Goal: Transaction & Acquisition: Book appointment/travel/reservation

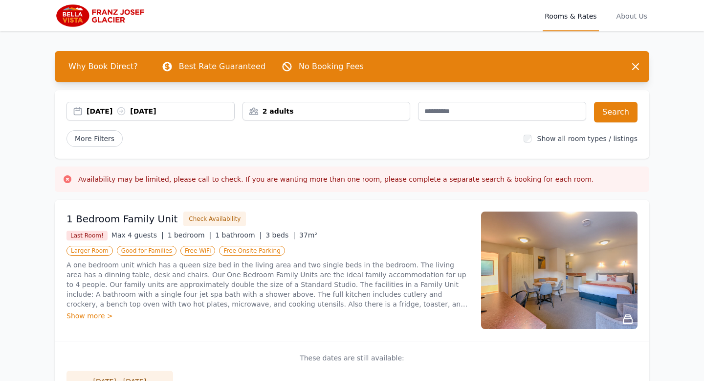
click at [126, 113] on icon at bounding box center [121, 111] width 10 height 10
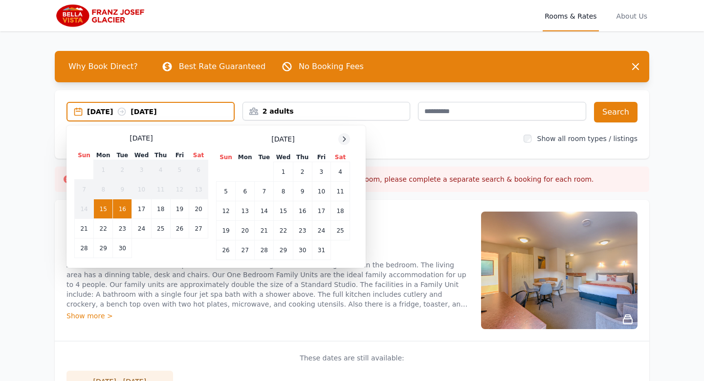
click at [345, 137] on icon at bounding box center [345, 139] width 8 height 8
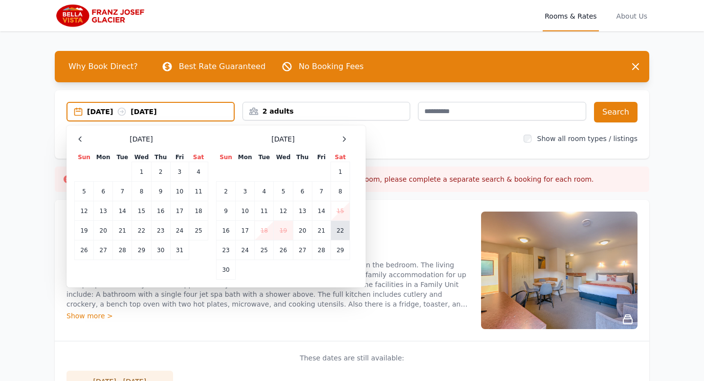
click at [340, 235] on td "22" at bounding box center [340, 231] width 19 height 20
click at [248, 255] on td "24" at bounding box center [245, 250] width 19 height 20
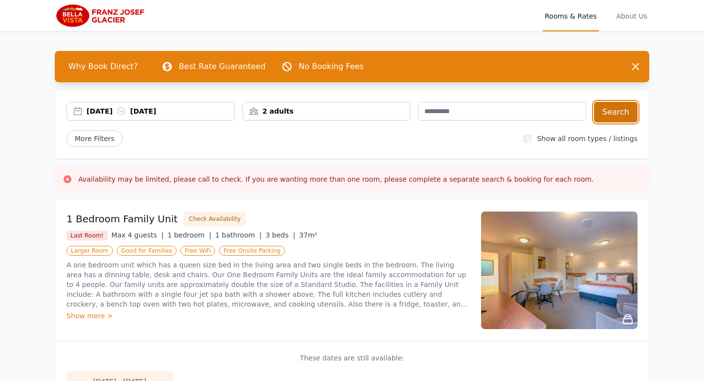
click at [623, 113] on button "Search" at bounding box center [616, 112] width 44 height 21
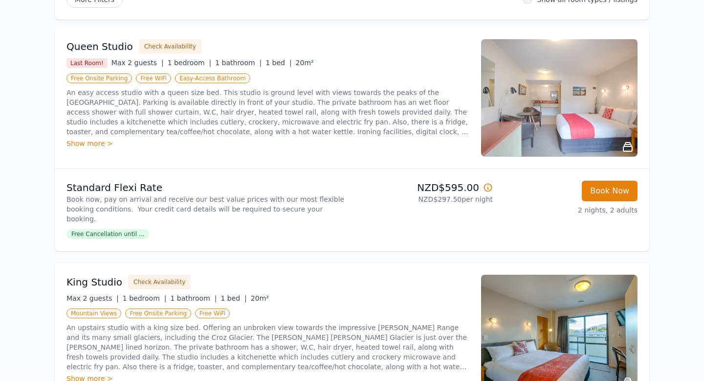
scroll to position [141, 0]
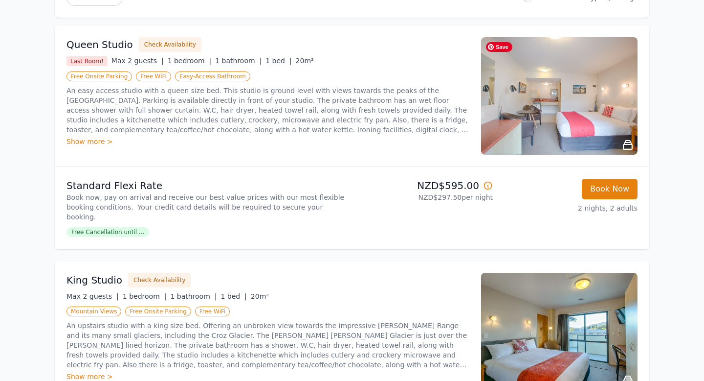
click at [523, 66] on img at bounding box center [559, 95] width 157 height 117
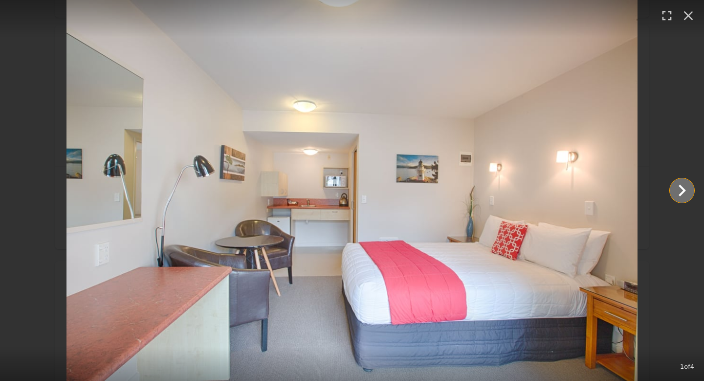
click at [681, 189] on icon "Show slide 2 of 4" at bounding box center [682, 190] width 23 height 23
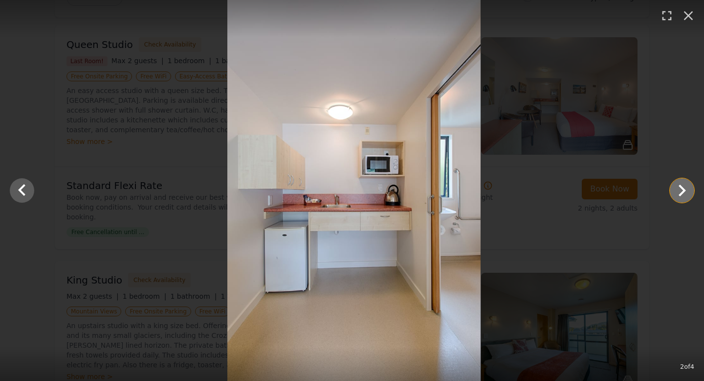
click at [681, 189] on icon "Show slide 3 of 4" at bounding box center [682, 190] width 23 height 23
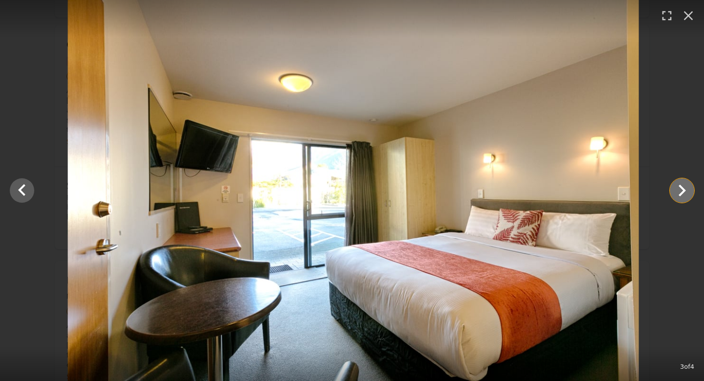
click at [681, 189] on icon "Show slide 4 of 4" at bounding box center [682, 190] width 23 height 23
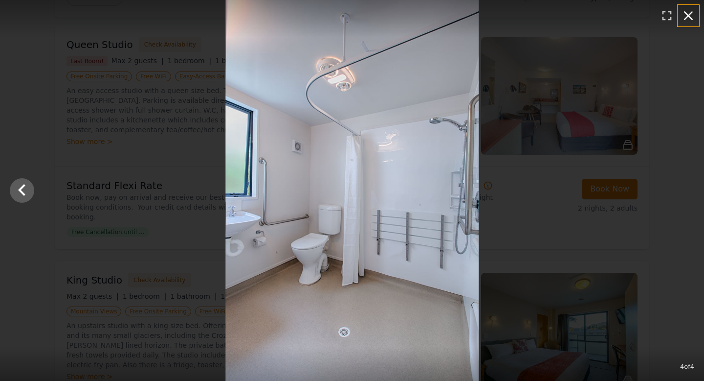
click at [687, 17] on icon "button" at bounding box center [688, 15] width 9 height 9
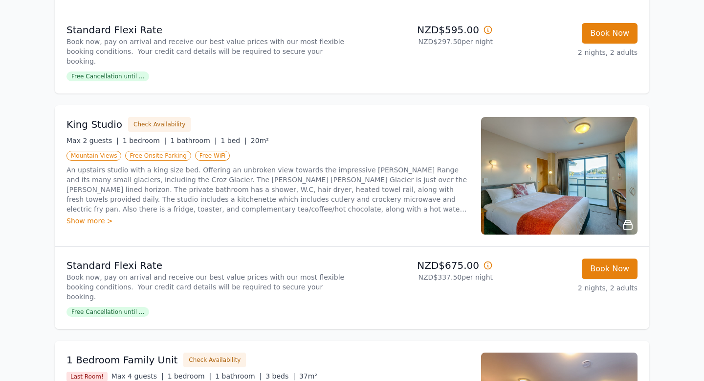
scroll to position [297, 0]
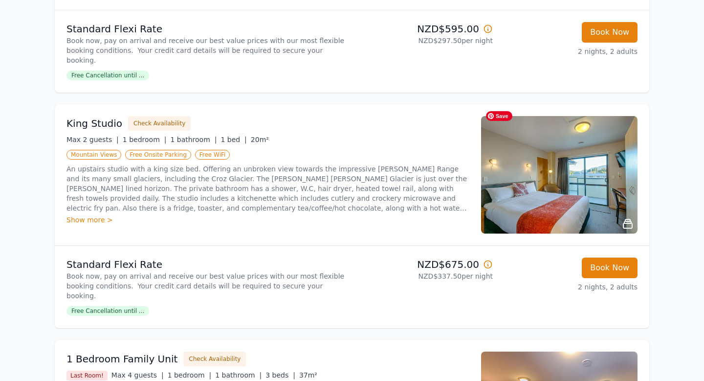
click at [553, 176] on img at bounding box center [559, 174] width 157 height 117
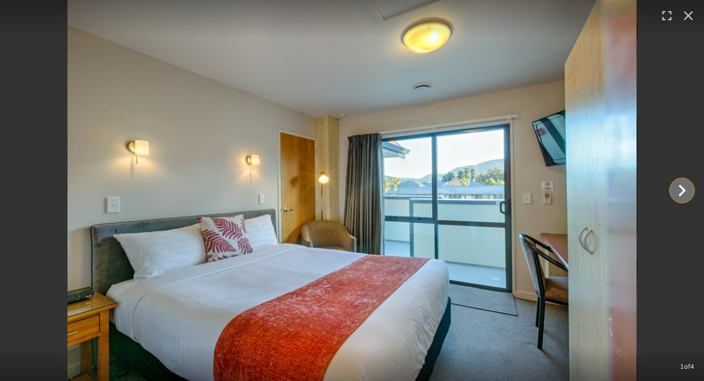
click at [685, 189] on icon "Show slide 2 of 4" at bounding box center [682, 190] width 7 height 12
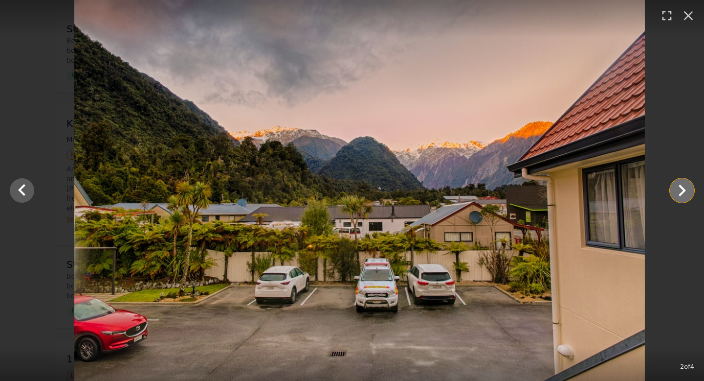
click at [685, 189] on icon "Show slide 3 of 4" at bounding box center [682, 190] width 7 height 12
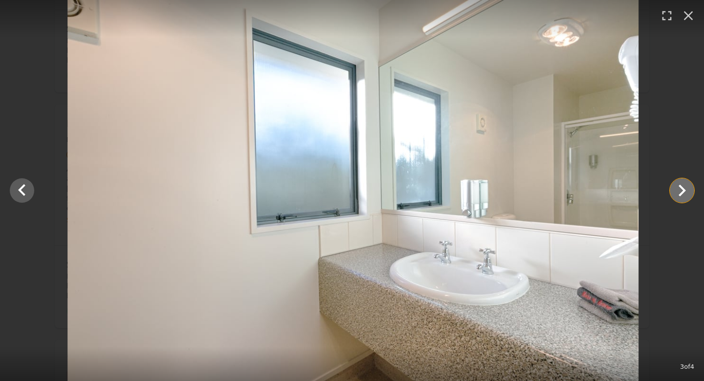
click at [685, 189] on icon "Show slide 4 of 4" at bounding box center [682, 190] width 7 height 12
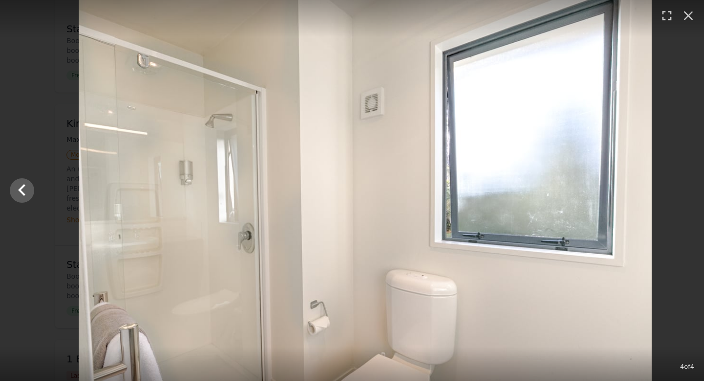
click at [685, 189] on div at bounding box center [365, 190] width 704 height 381
